Goal: Information Seeking & Learning: Learn about a topic

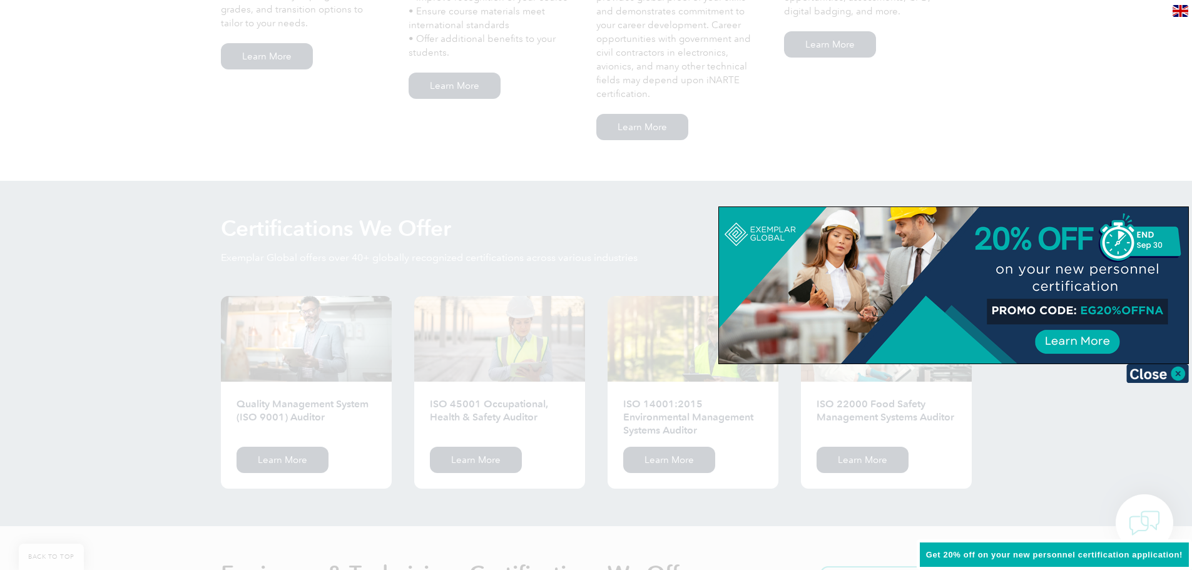
scroll to position [1063, 0]
click at [1153, 377] on img at bounding box center [1158, 373] width 63 height 19
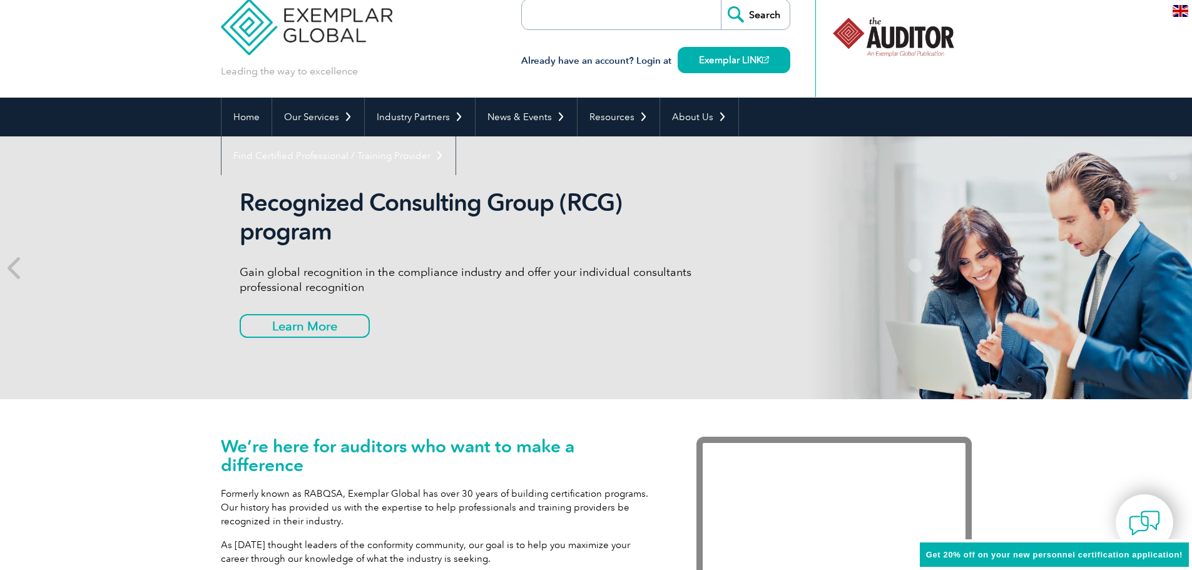
scroll to position [0, 0]
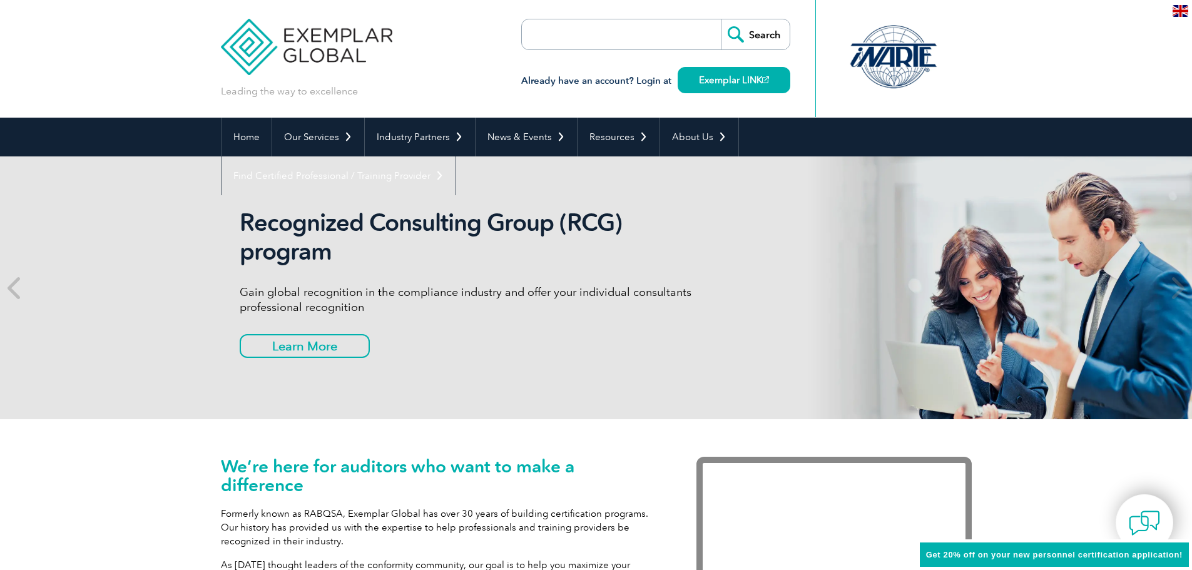
click at [638, 36] on input "search" at bounding box center [593, 34] width 131 height 30
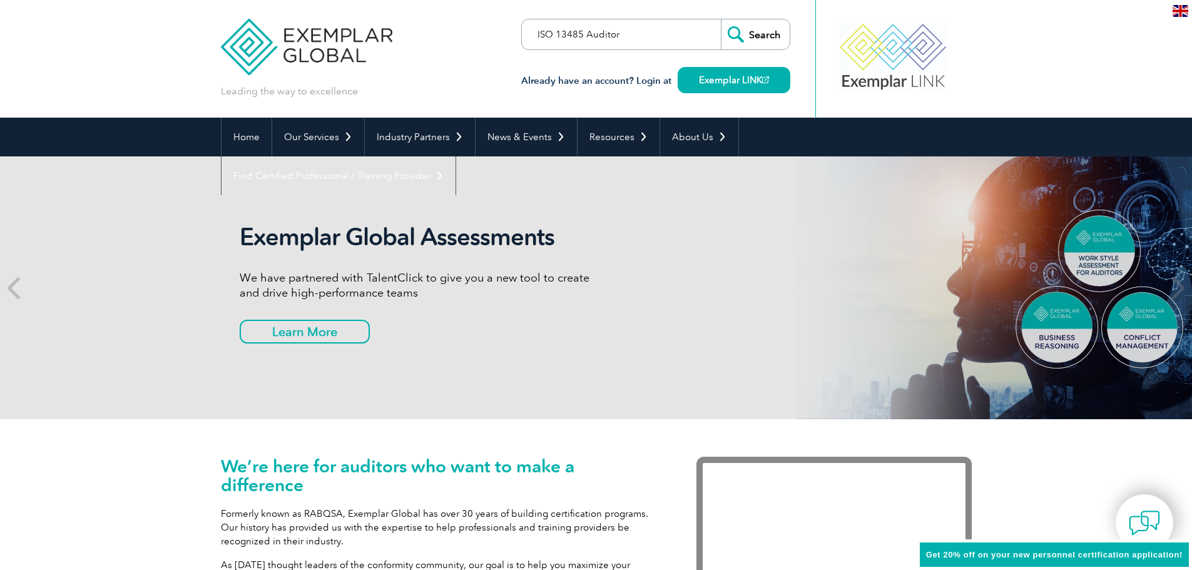
type input "ISO 13485 Auditor"
click at [721, 19] on input "Search" at bounding box center [755, 34] width 69 height 30
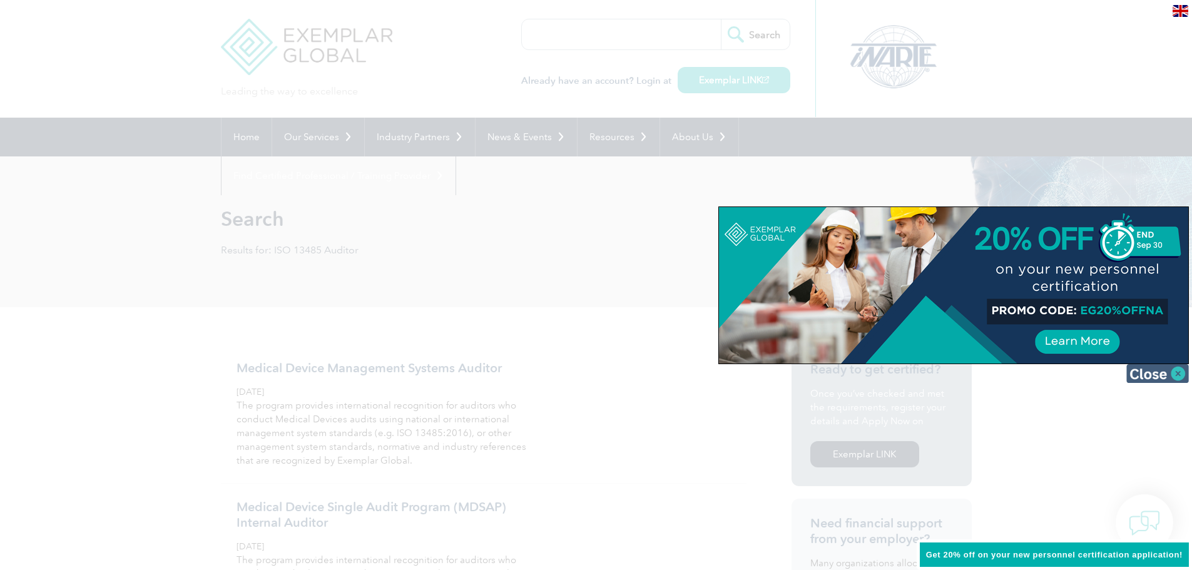
click at [1146, 377] on img at bounding box center [1158, 373] width 63 height 19
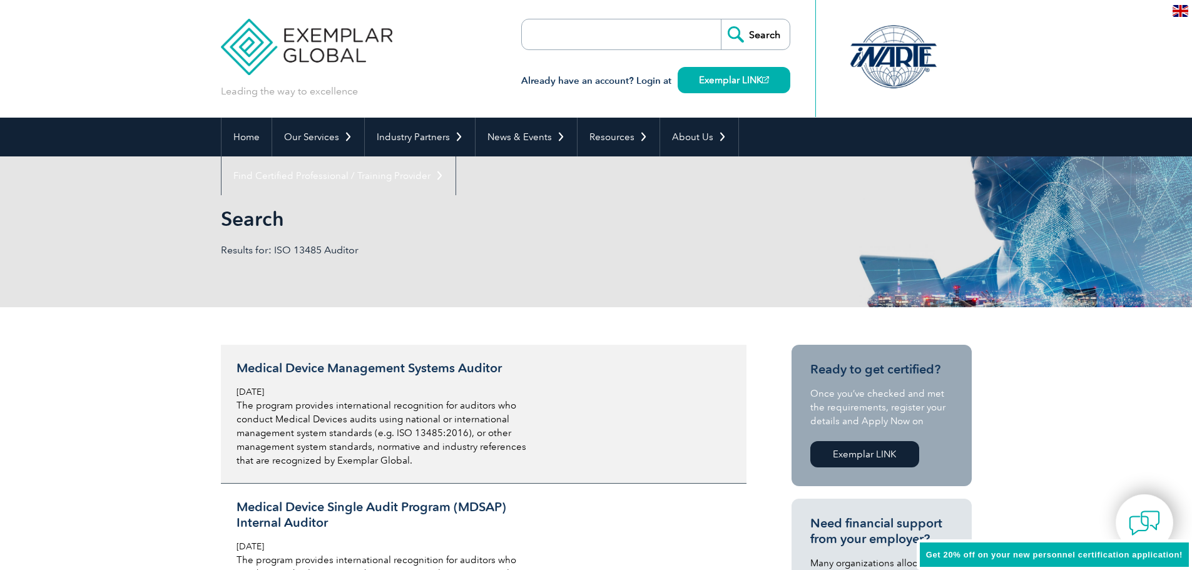
click at [556, 354] on link "Medical Device Management Systems Auditor Tuesday, December 21st, 2021 The prog…" at bounding box center [484, 414] width 526 height 139
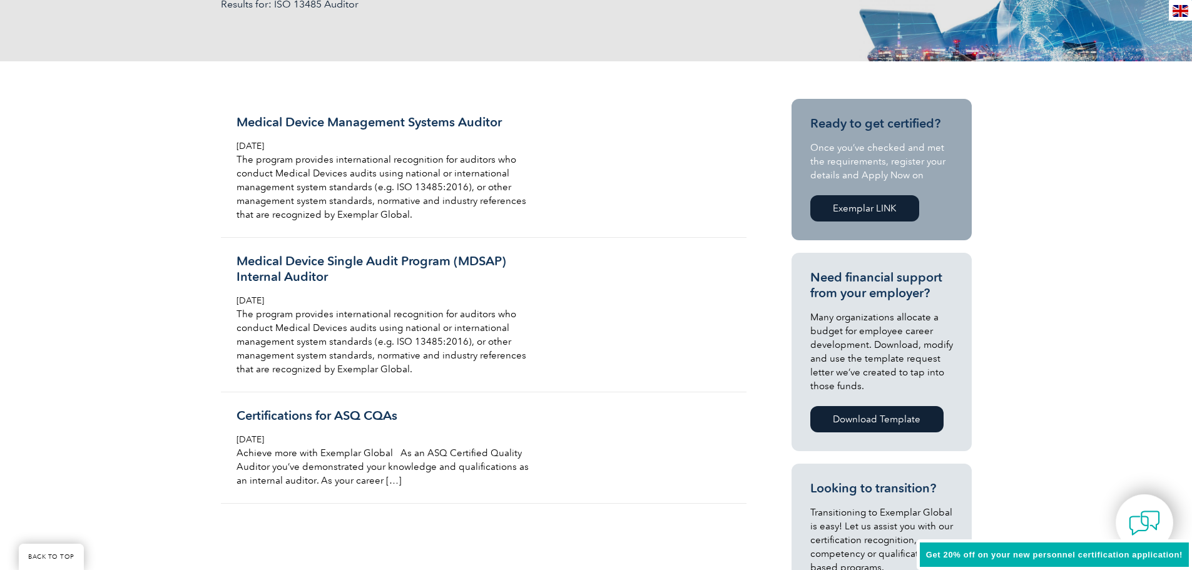
scroll to position [247, 0]
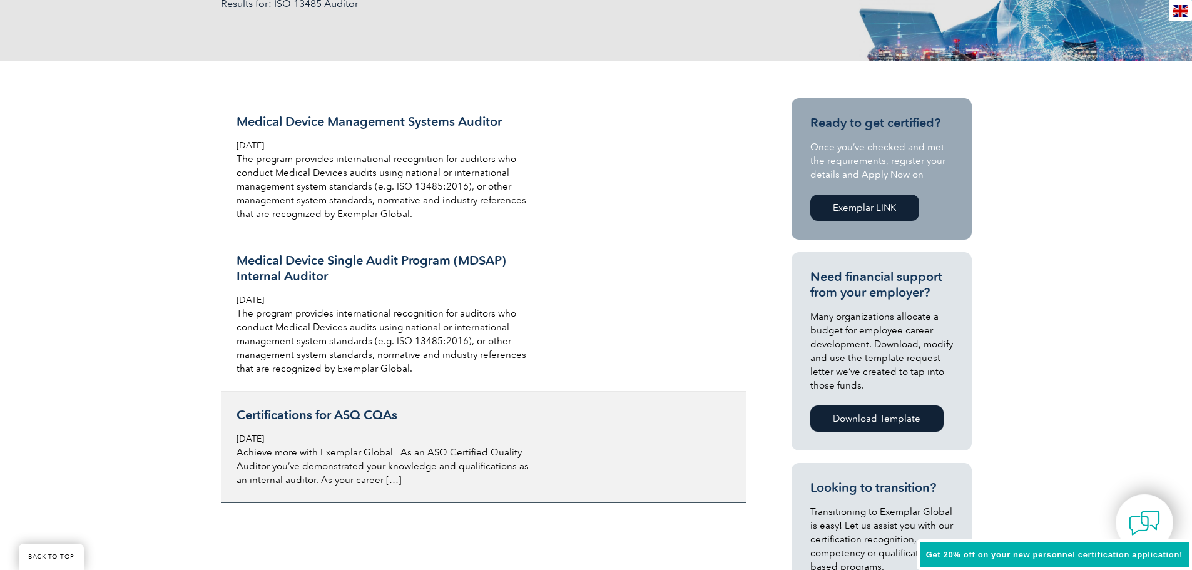
click at [294, 416] on h3 "Certifications for ASQ CQAs" at bounding box center [385, 415] width 297 height 16
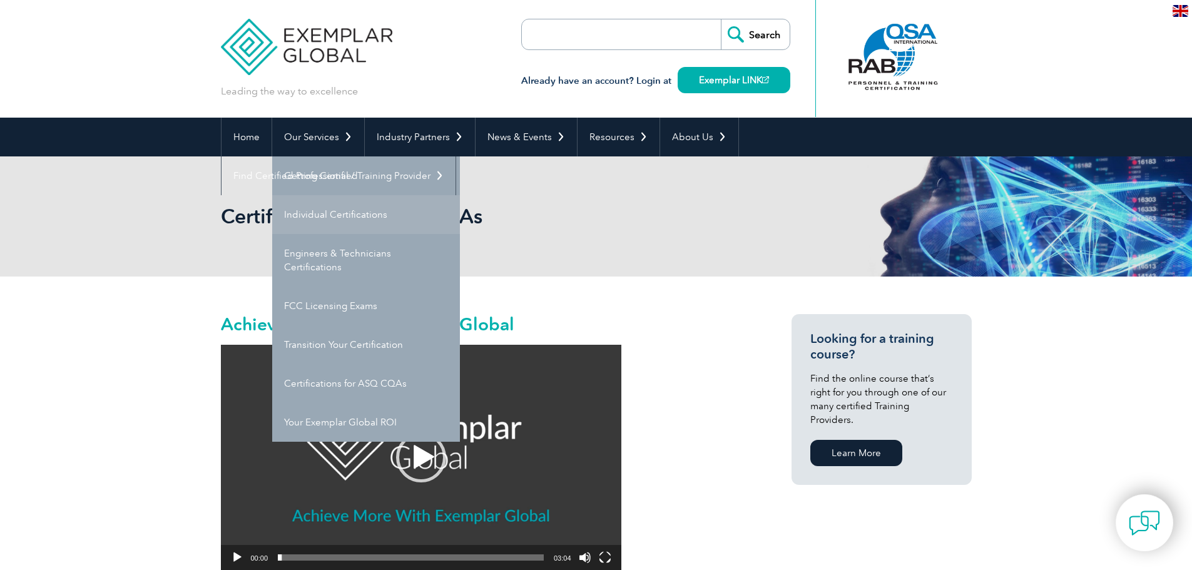
click at [335, 214] on link "Individual Certifications" at bounding box center [366, 214] width 188 height 39
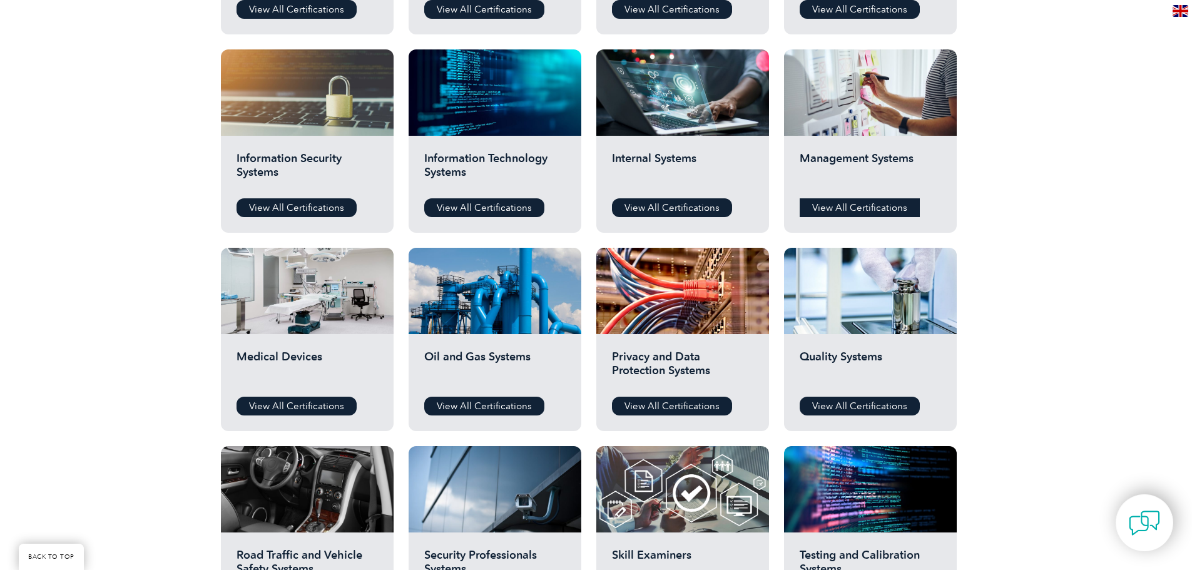
scroll to position [624, 0]
click at [874, 208] on link "View All Certifications" at bounding box center [860, 207] width 120 height 19
click at [872, 399] on link "View All Certifications" at bounding box center [860, 405] width 120 height 19
click at [322, 401] on link "View All Certifications" at bounding box center [297, 405] width 120 height 19
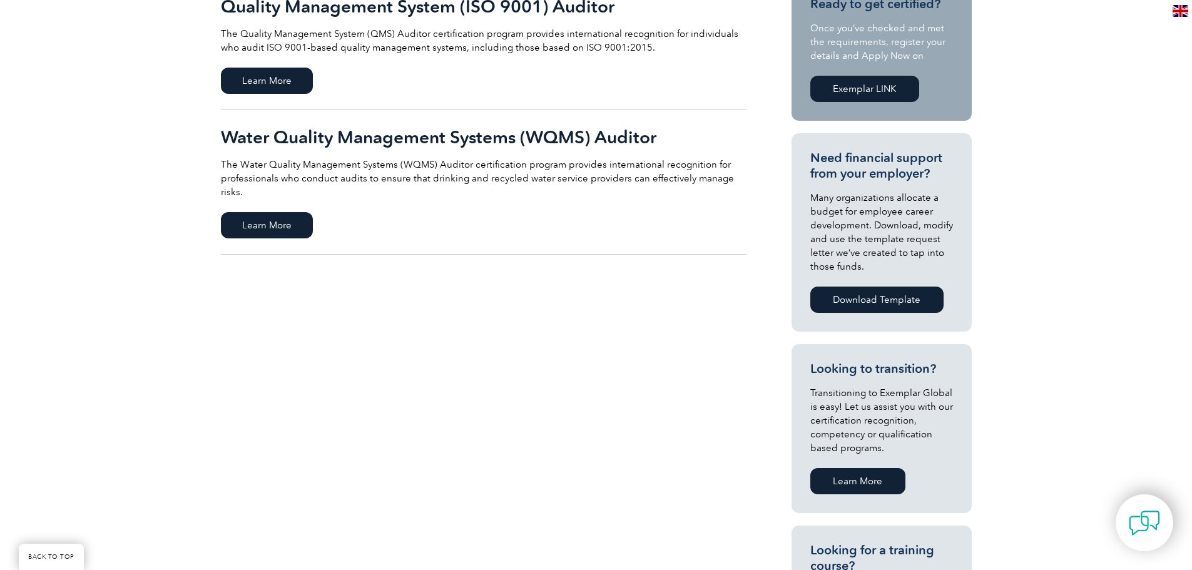
scroll to position [367, 0]
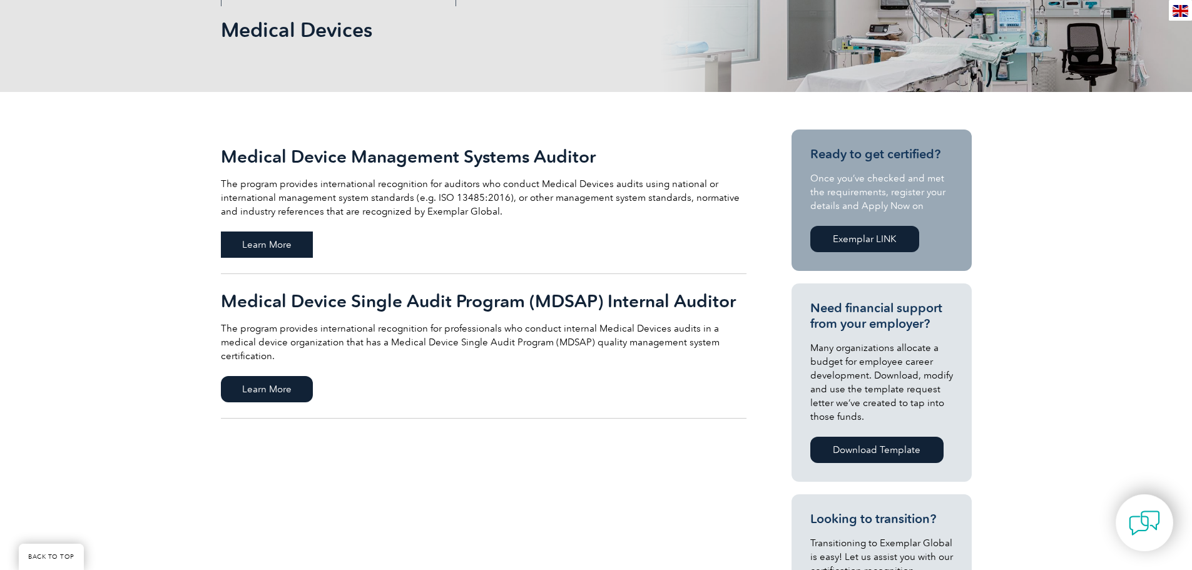
scroll to position [188, 0]
click at [285, 244] on span "Learn More" at bounding box center [267, 245] width 92 height 26
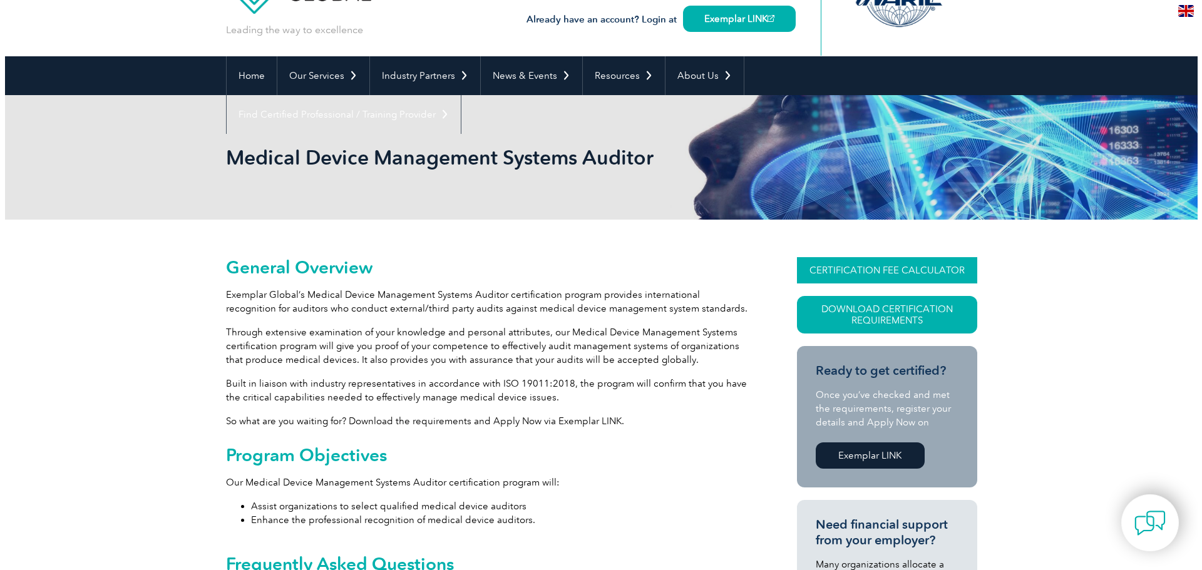
scroll to position [62, 0]
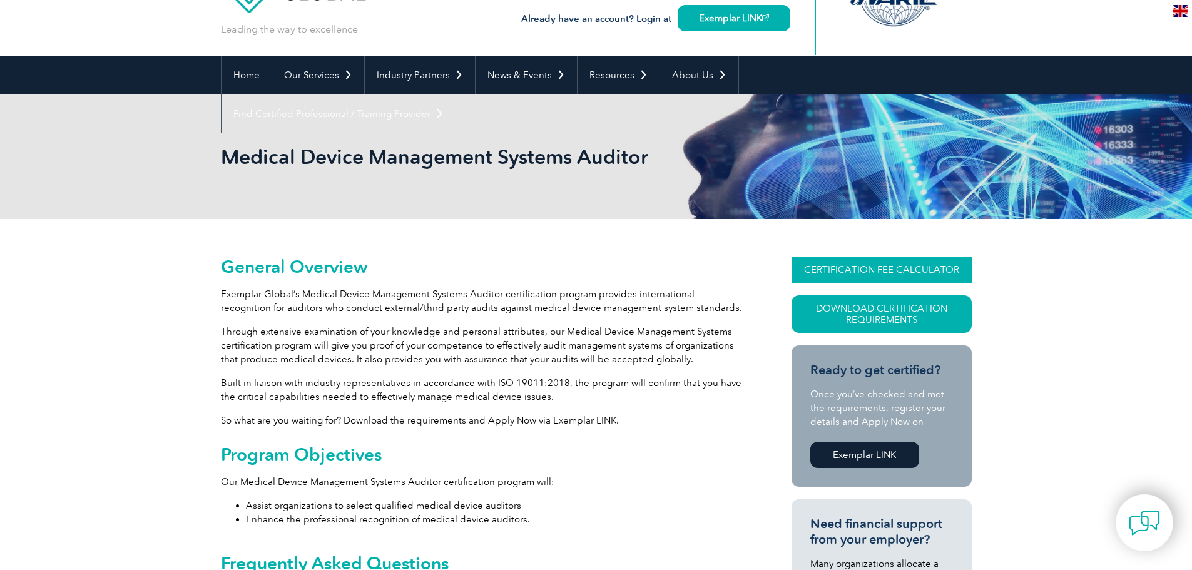
click at [897, 268] on link "CERTIFICATION FEE CALCULATOR" at bounding box center [882, 270] width 180 height 26
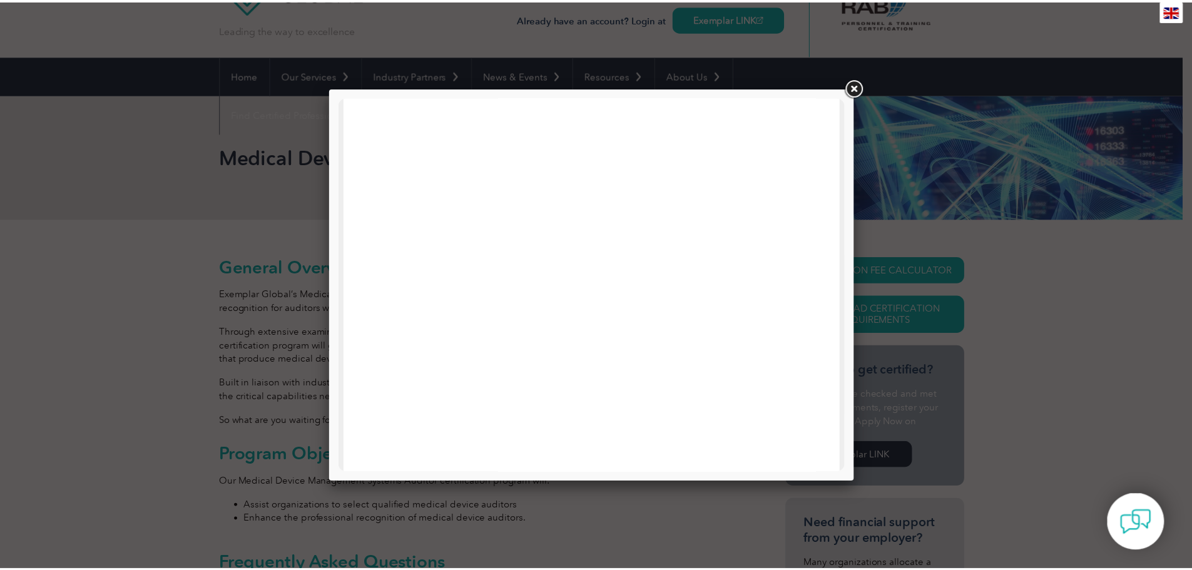
scroll to position [2, 0]
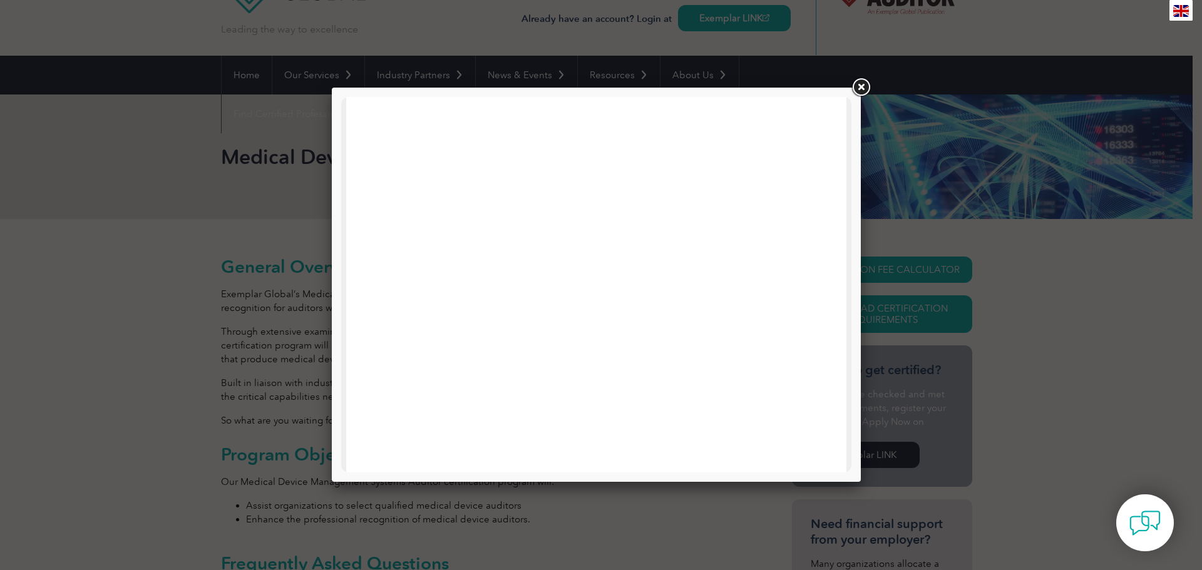
click at [863, 88] on link at bounding box center [860, 87] width 23 height 23
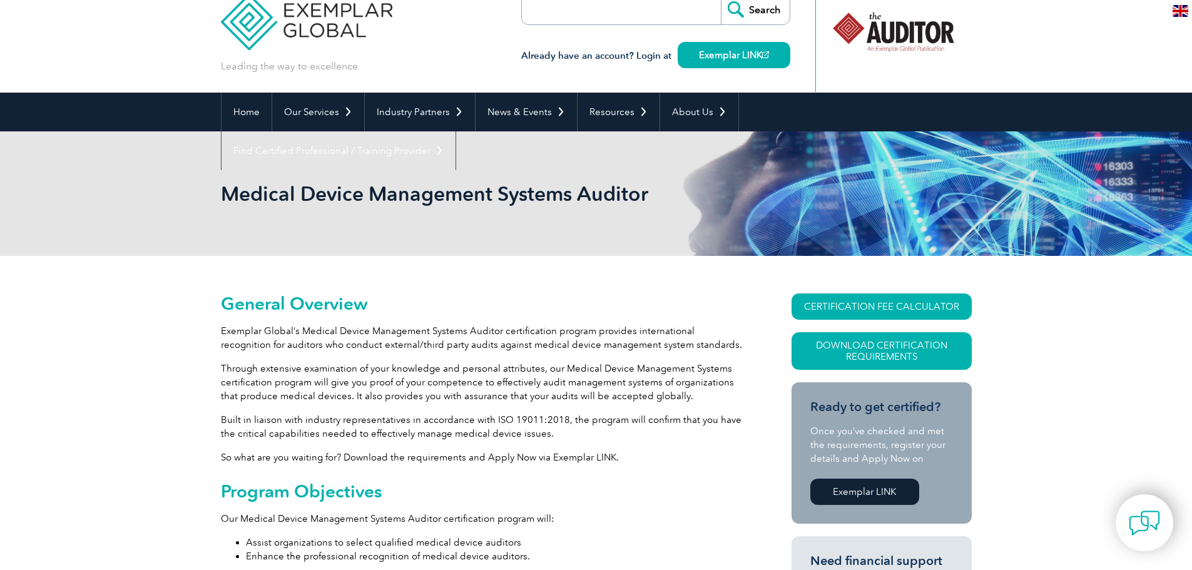
scroll to position [0, 0]
